Goal: Task Accomplishment & Management: Manage account settings

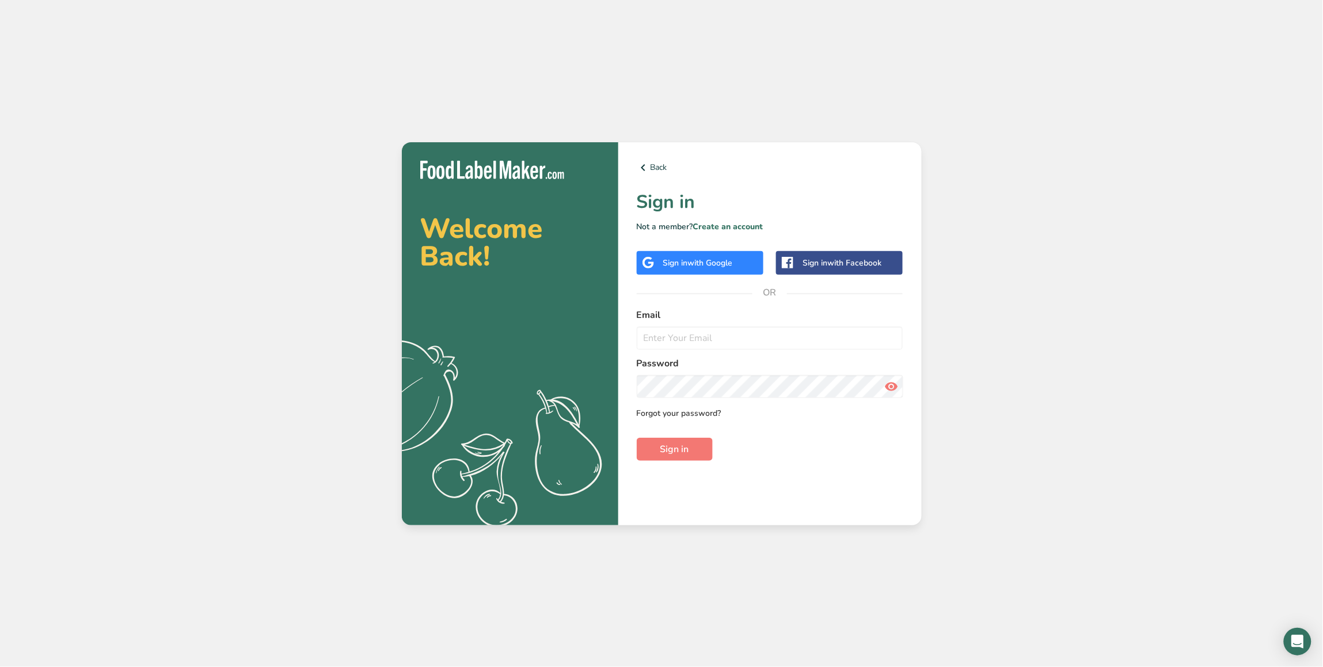
click at [697, 416] on link "Forgot your password?" at bounding box center [679, 413] width 85 height 12
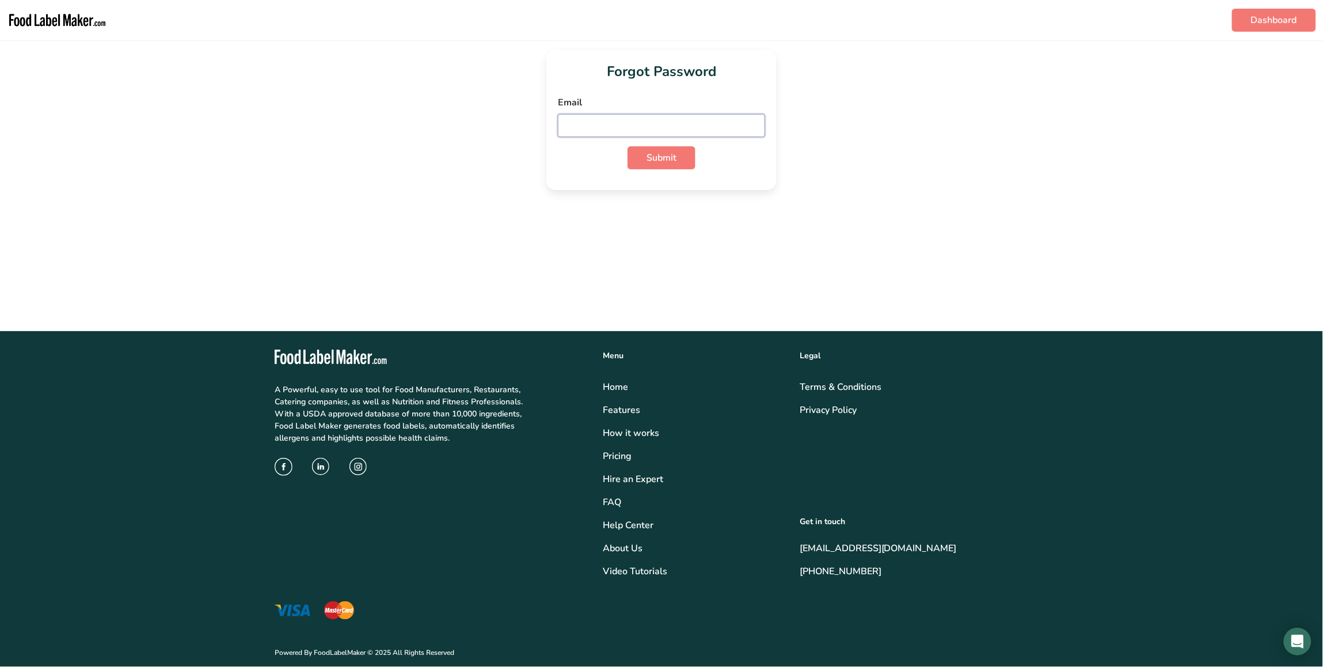
click at [660, 125] on input "email" at bounding box center [661, 125] width 207 height 23
paste input "[PERSON_NAME][EMAIL_ADDRESS][DOMAIN_NAME]"
type input "[PERSON_NAME][EMAIL_ADDRESS][DOMAIN_NAME]"
click at [665, 160] on span "Submit" at bounding box center [661, 158] width 30 height 14
